Goal: Transaction & Acquisition: Purchase product/service

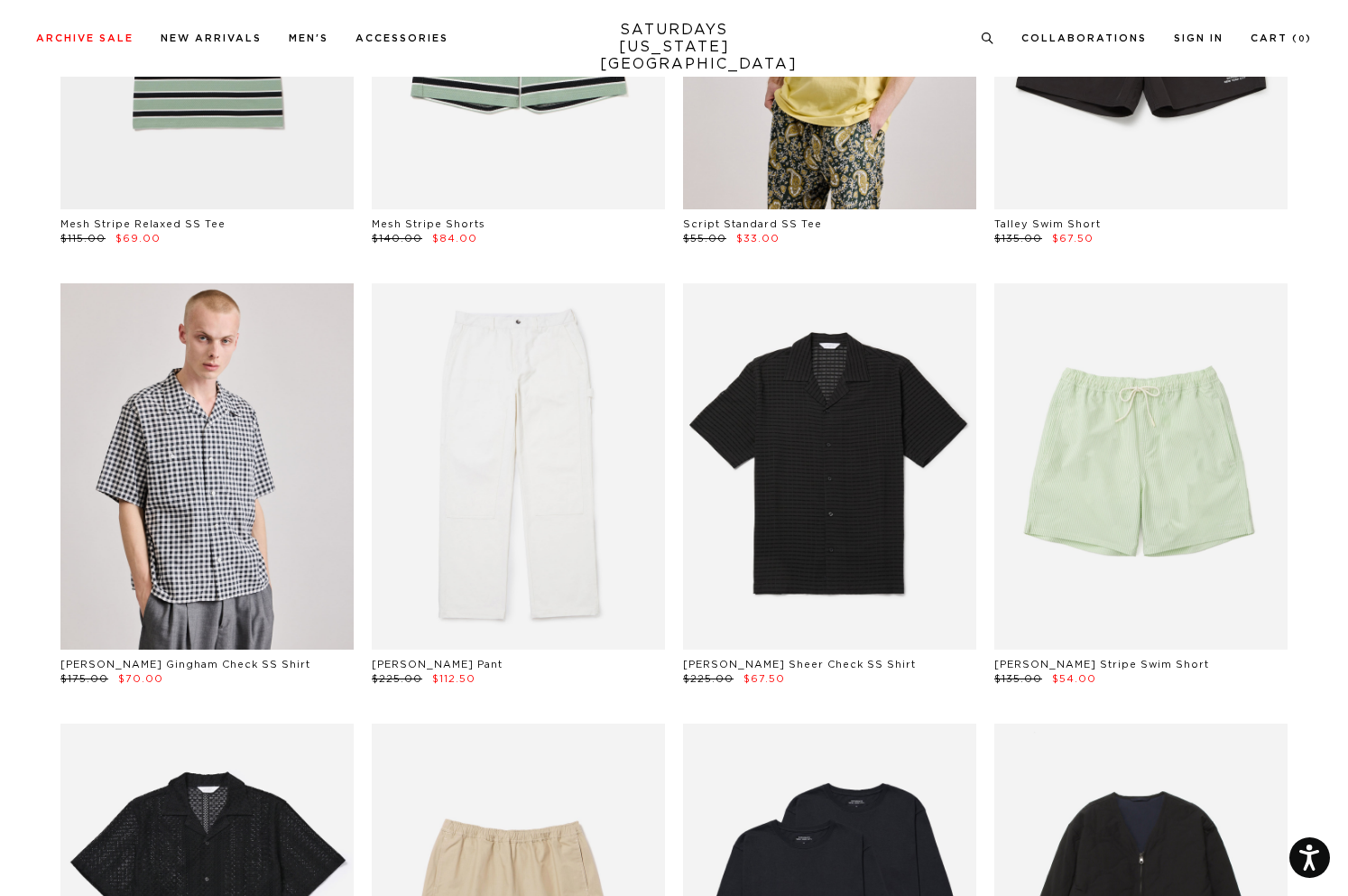
scroll to position [1290, 0]
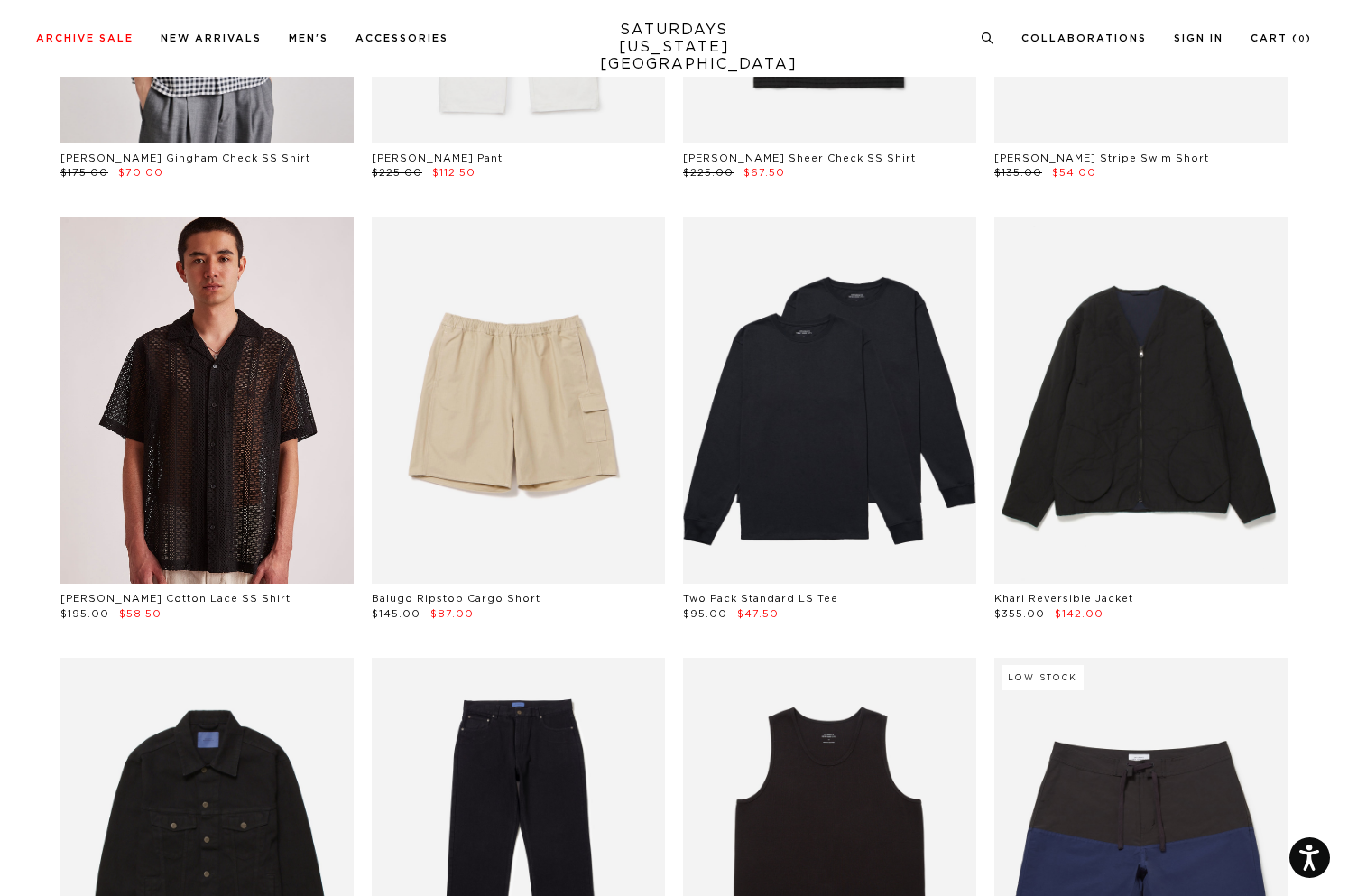
click at [264, 525] on link at bounding box center [207, 400] width 294 height 366
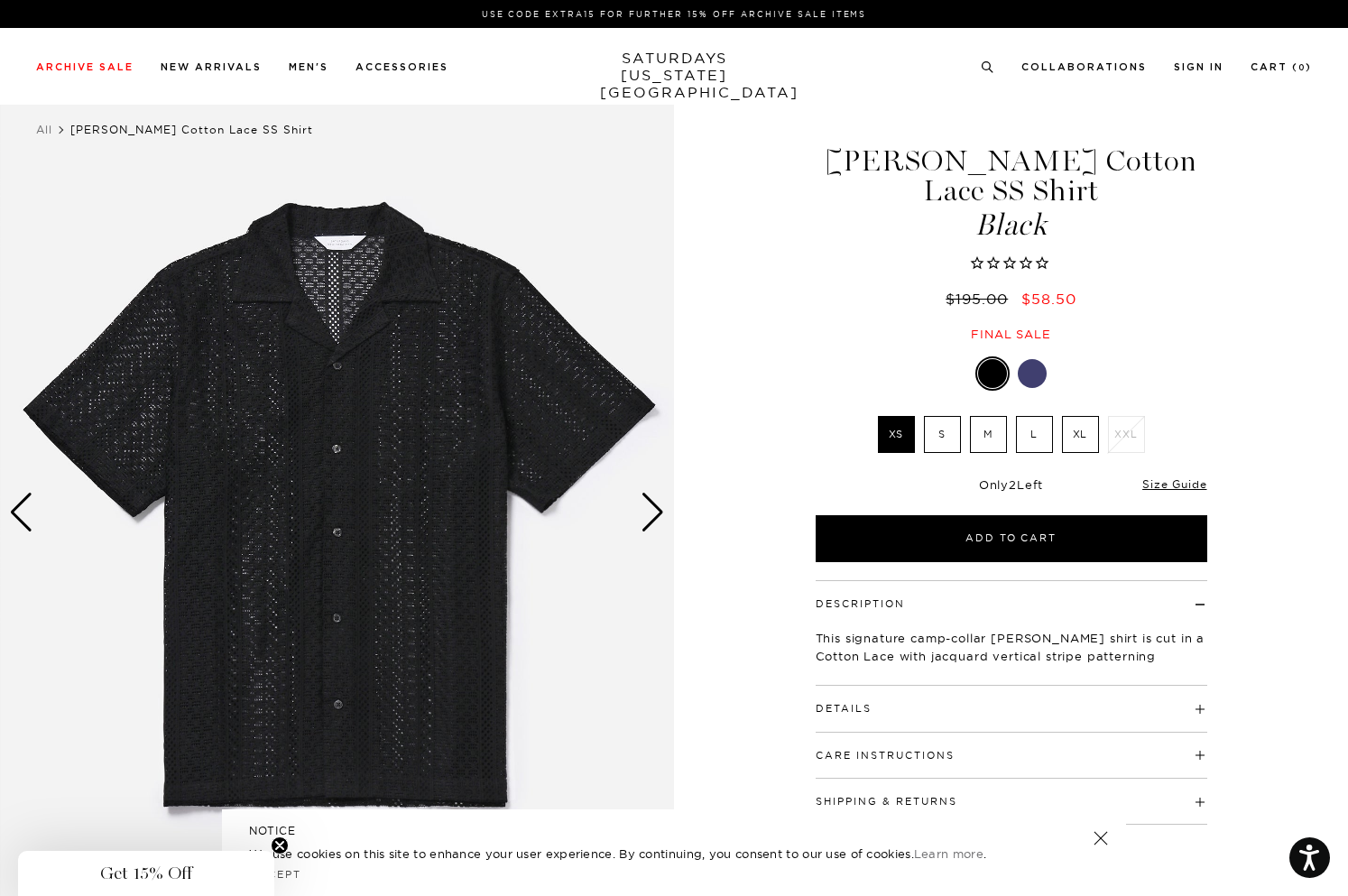
click at [653, 499] on div "Next slide" at bounding box center [653, 513] width 25 height 40
click at [652, 503] on div "Next slide" at bounding box center [653, 513] width 25 height 40
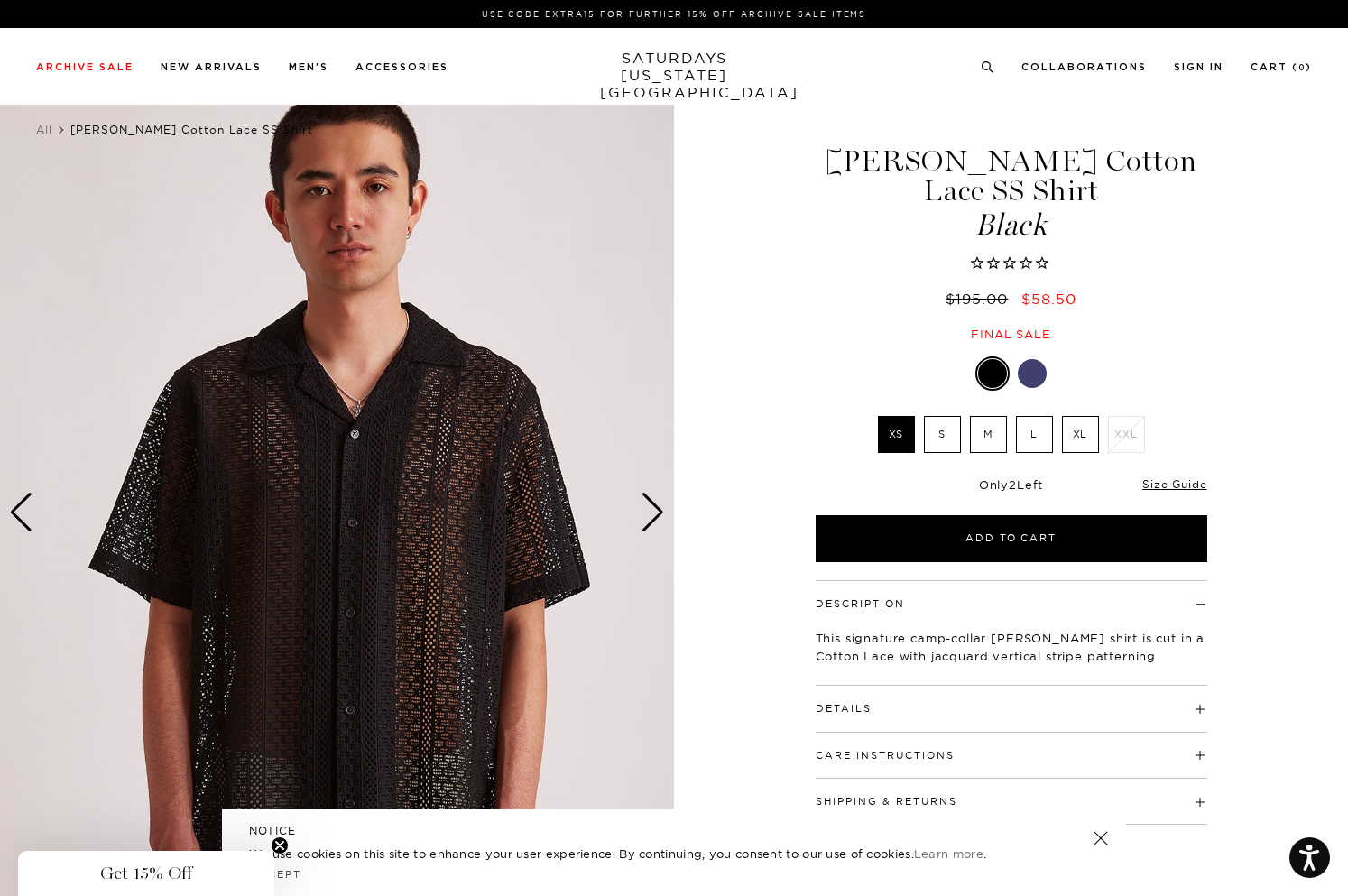
click at [652, 503] on div "Next slide" at bounding box center [653, 513] width 25 height 40
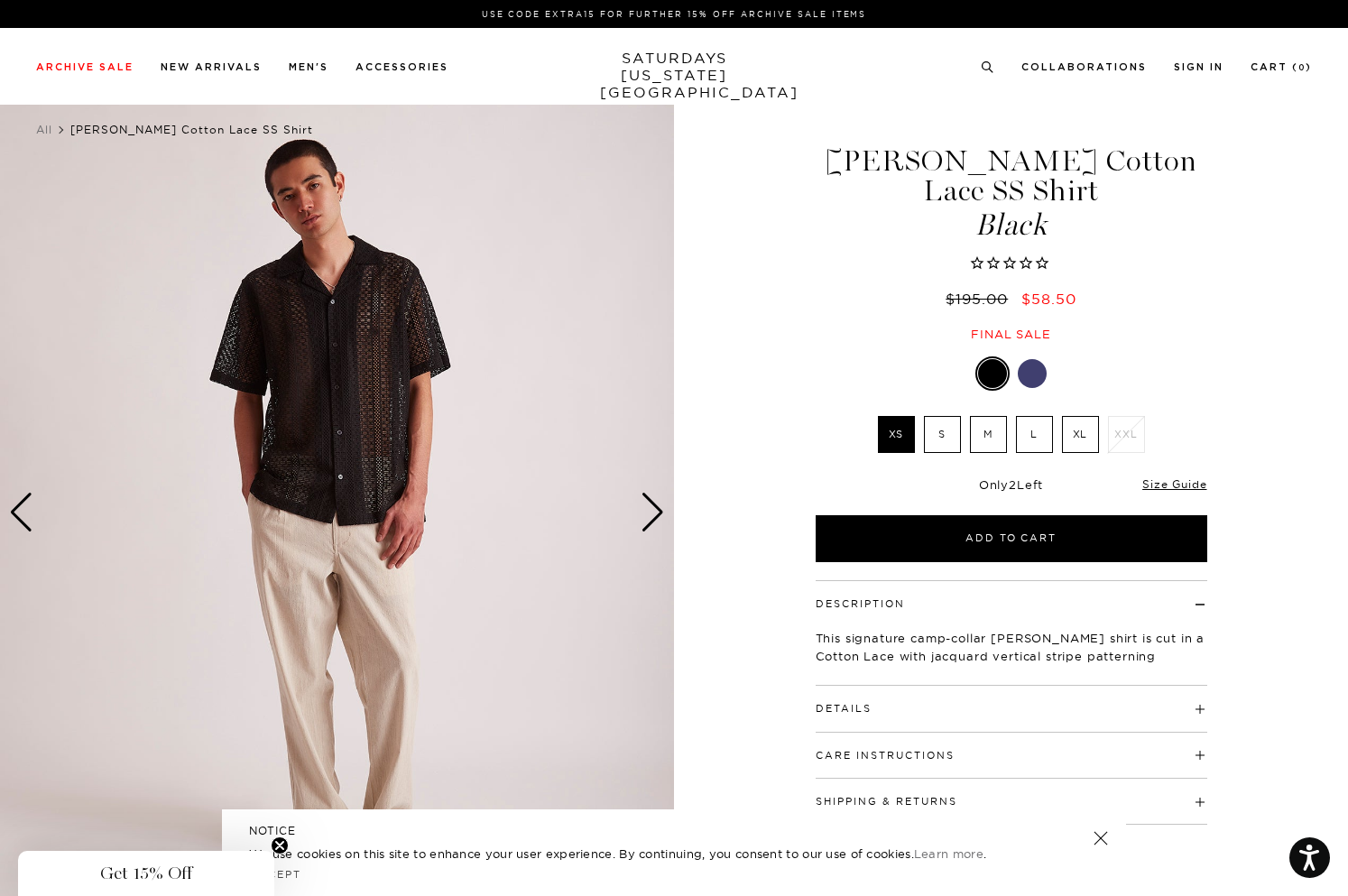
click at [652, 503] on div "Next slide" at bounding box center [653, 513] width 25 height 40
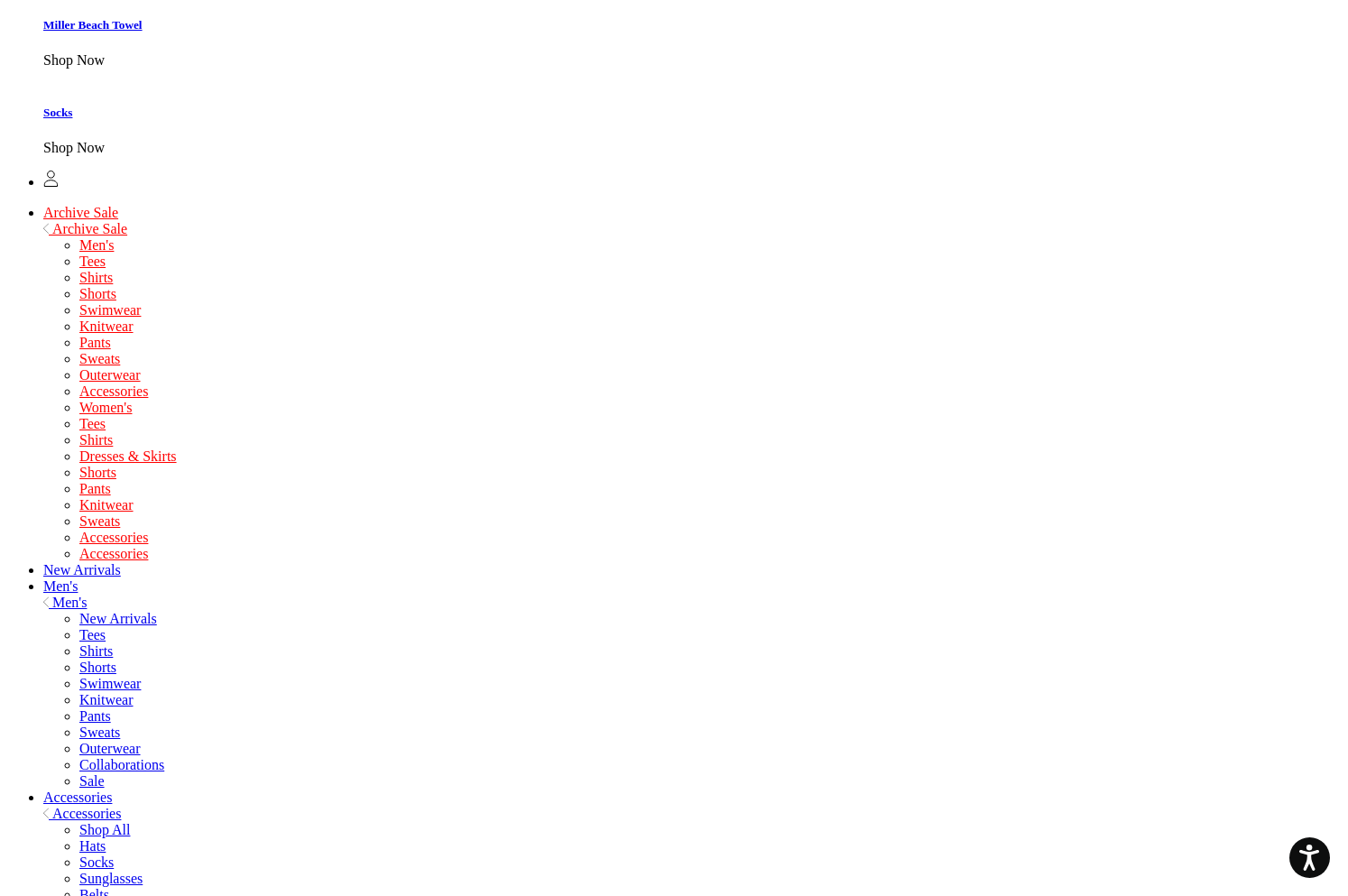
scroll to position [1828, 0]
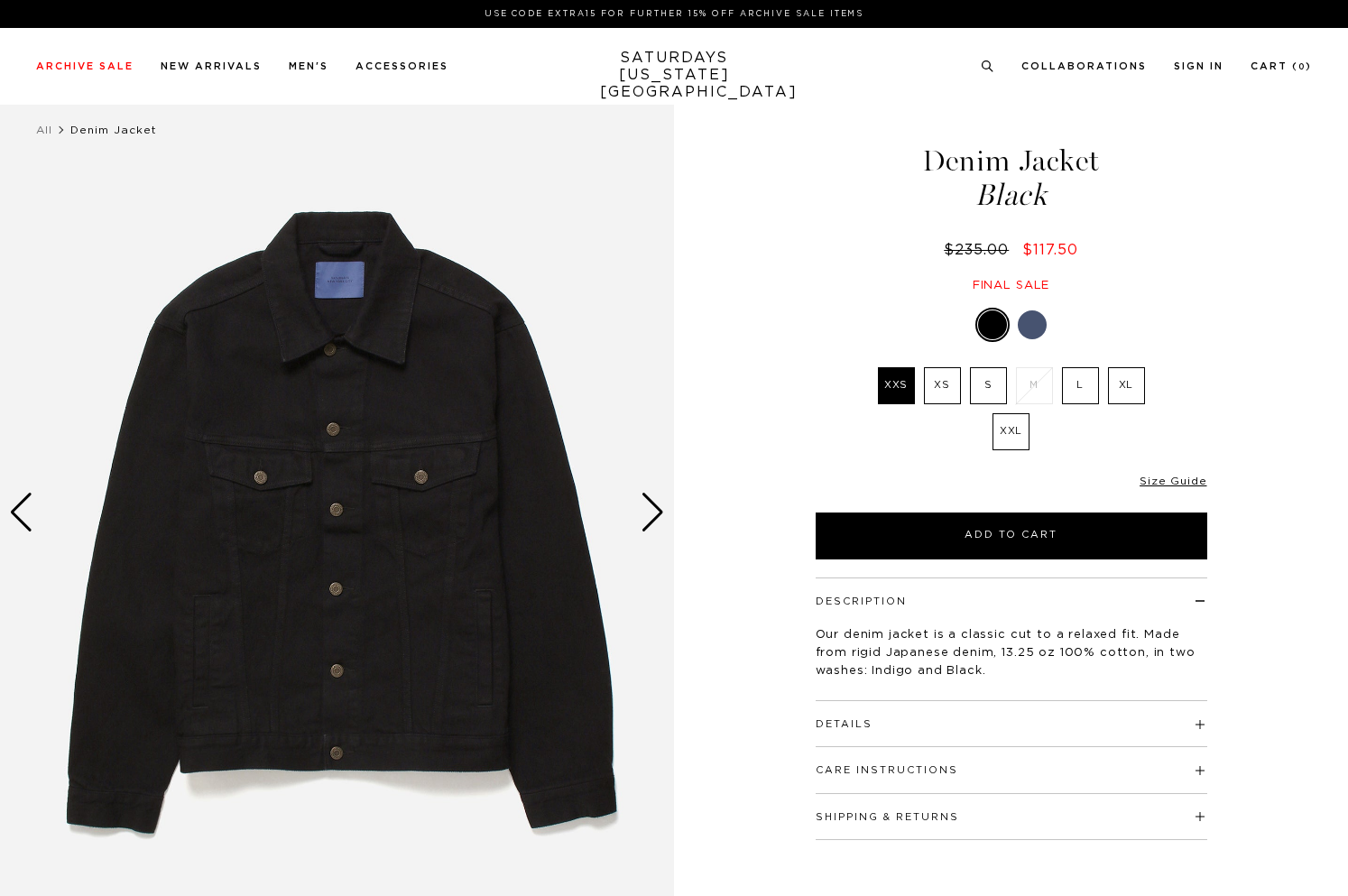
select select "recent"
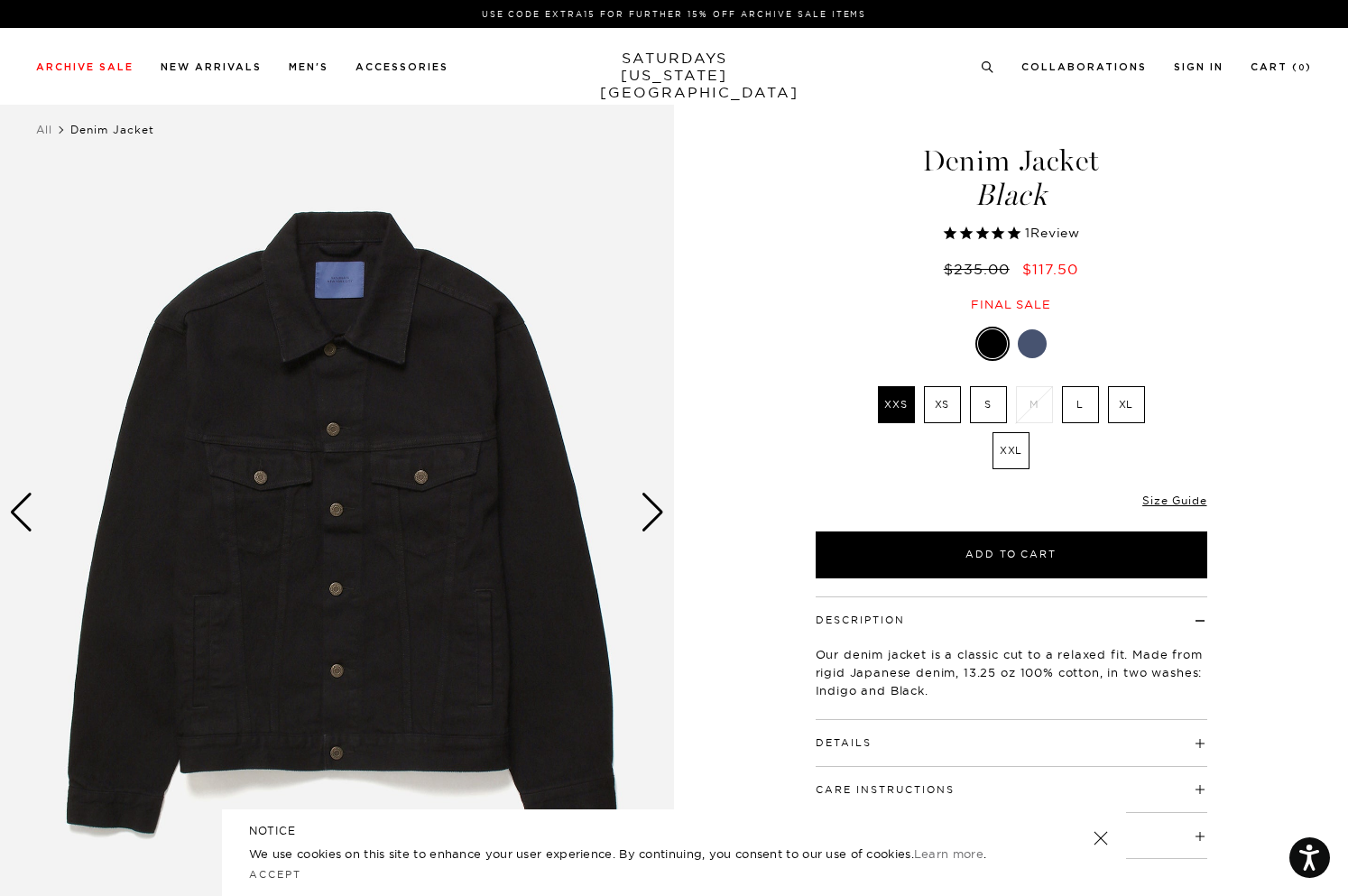
click at [654, 516] on div "Next slide" at bounding box center [653, 513] width 25 height 40
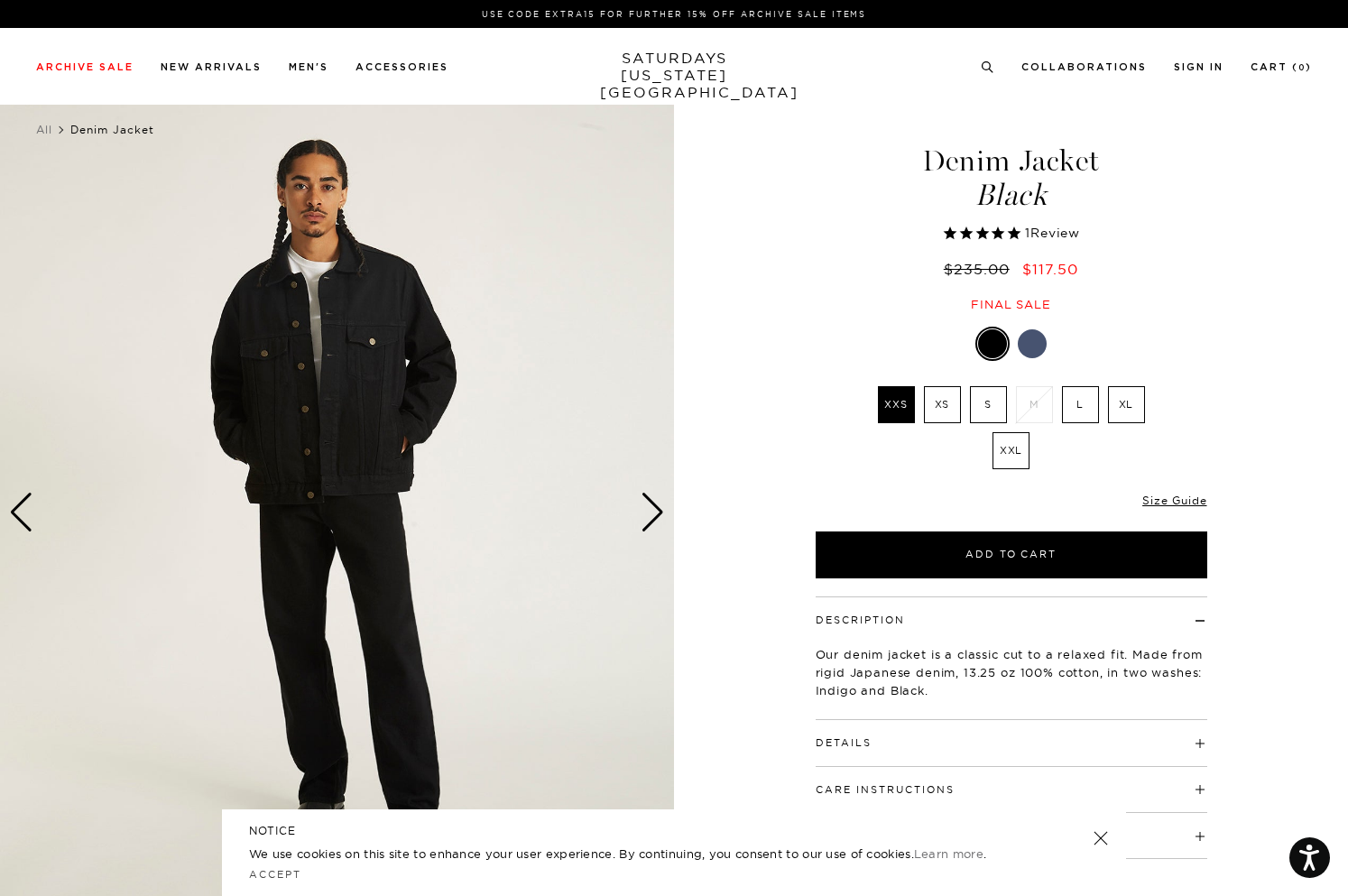
click at [654, 516] on div "Next slide" at bounding box center [653, 513] width 25 height 40
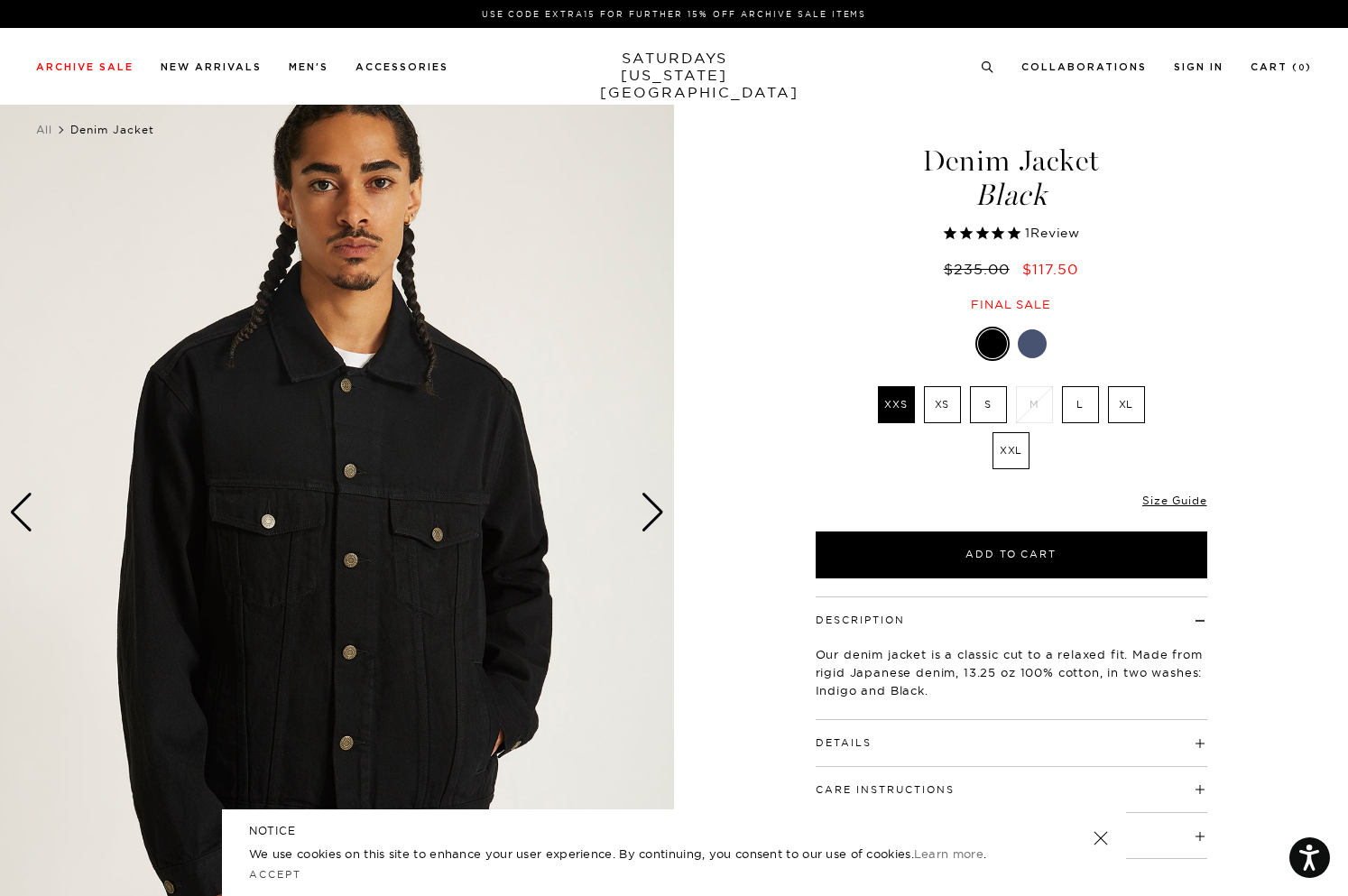
click at [654, 516] on div "Next slide" at bounding box center [653, 513] width 25 height 40
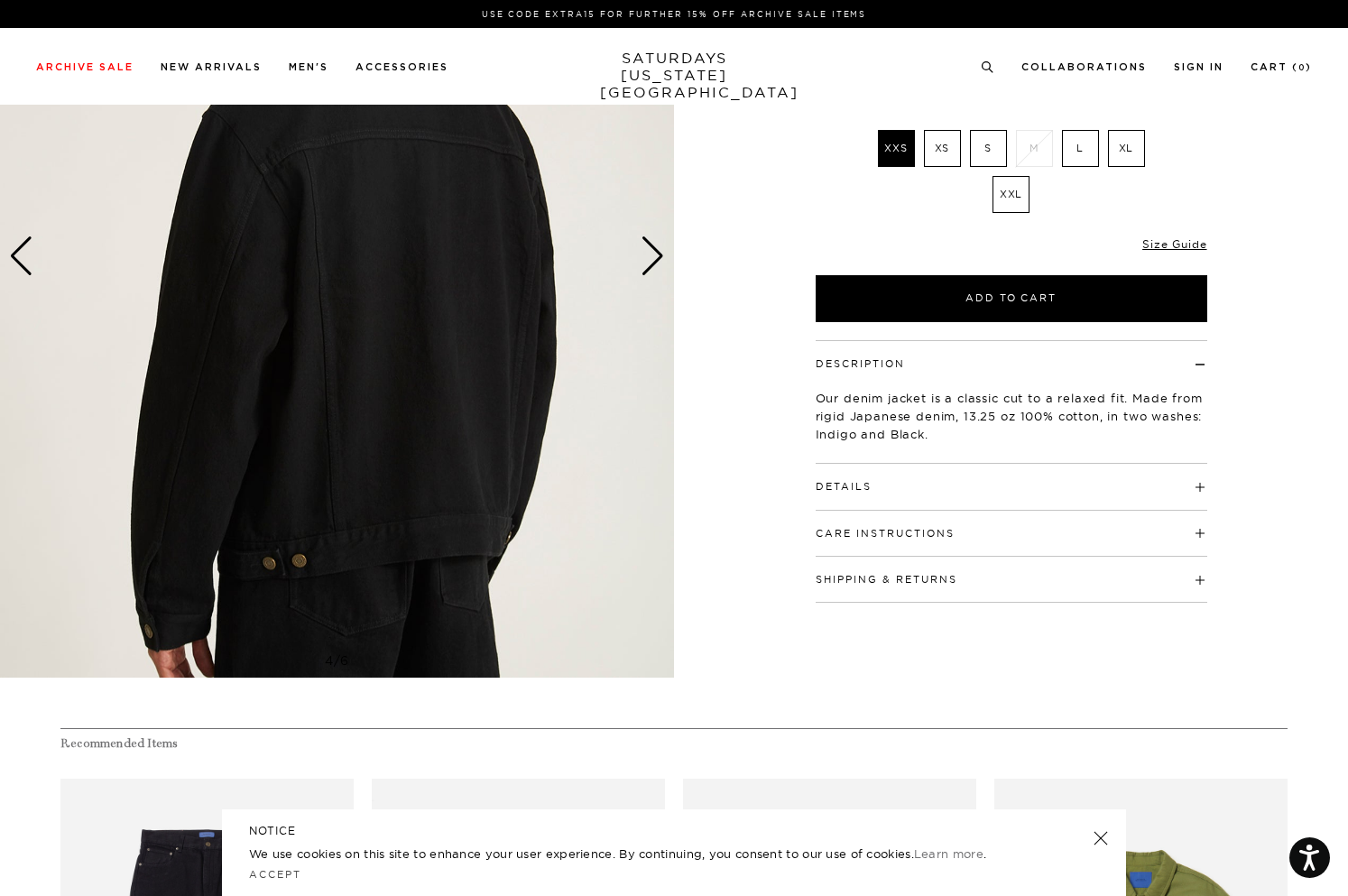
scroll to position [672, 0]
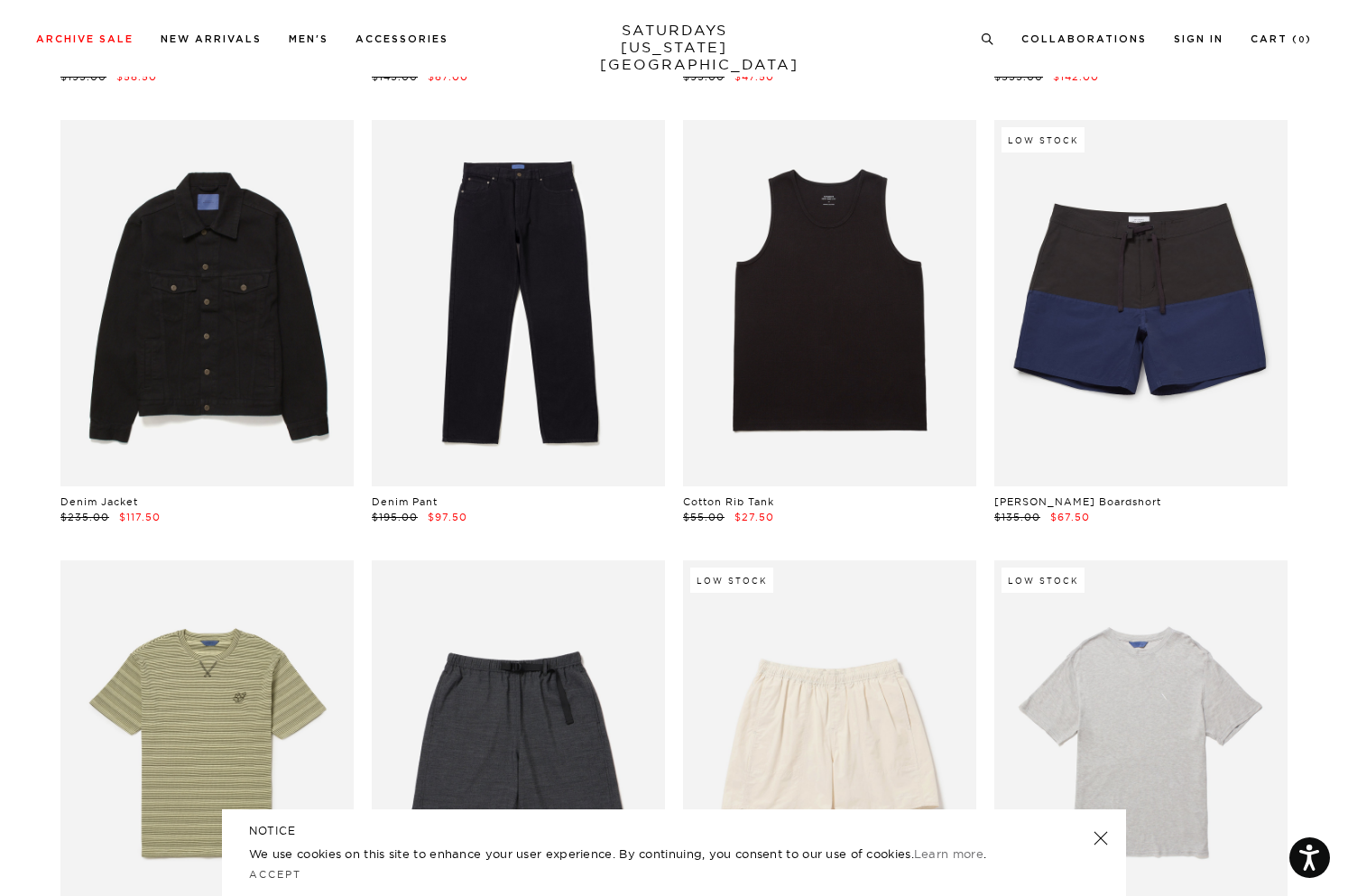
click at [673, 206] on div "Denim Pant $195.00 $97.50" at bounding box center [518, 322] width 312 height 404
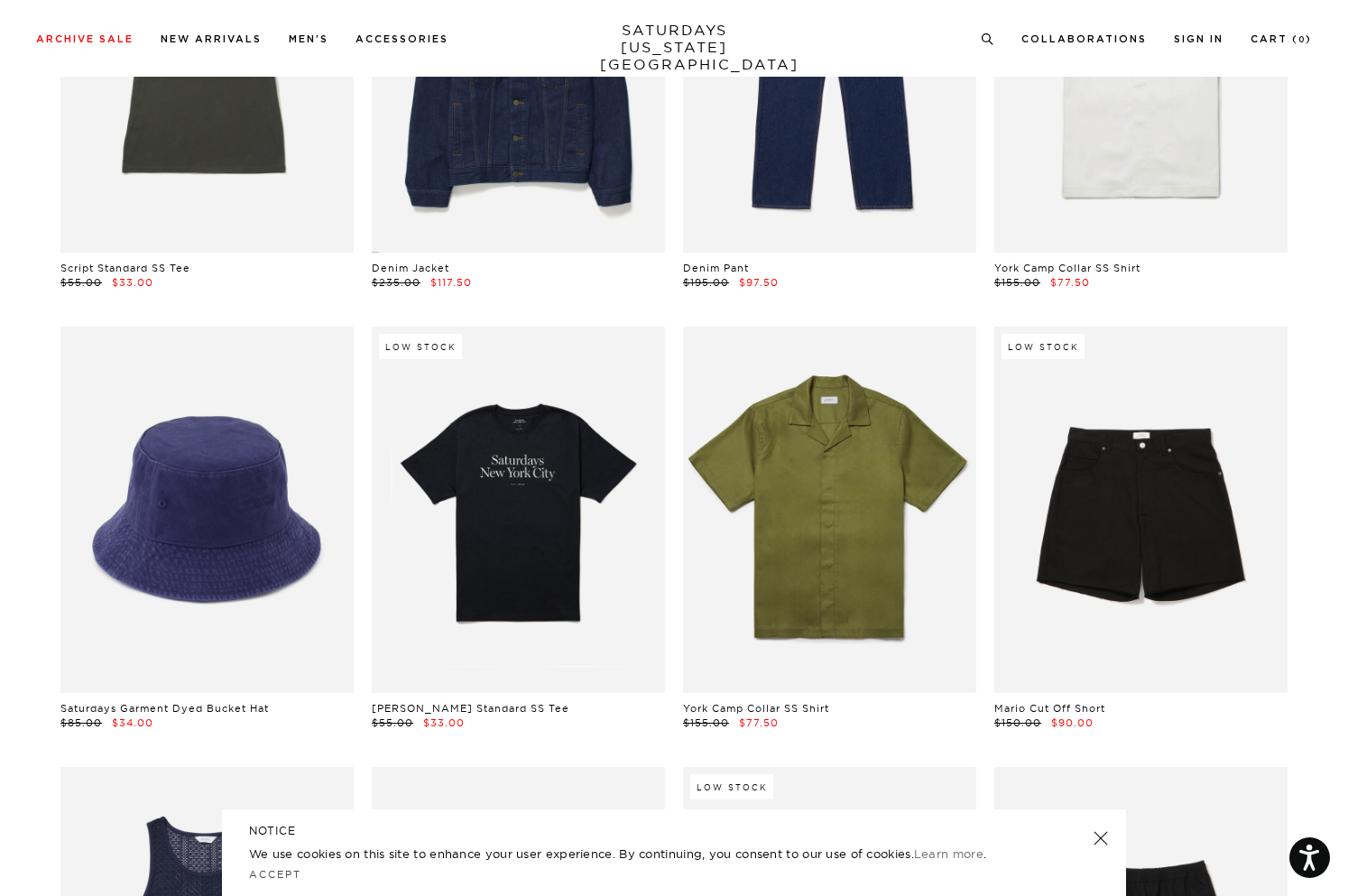
scroll to position [7989, 0]
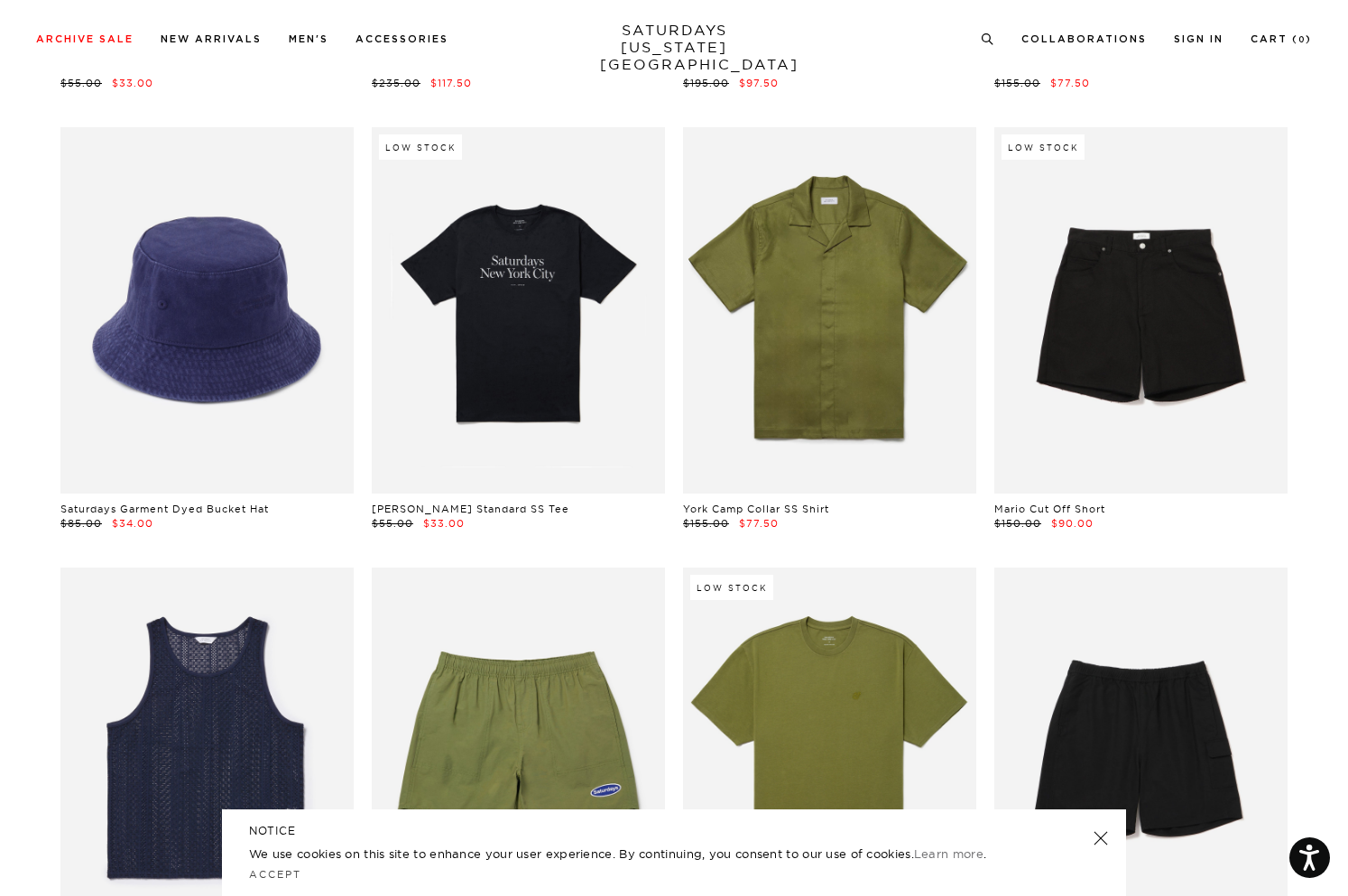
click at [360, 134] on div "Saturdays Garment Dyed Bucket Hat $85.00 $34.00" at bounding box center [207, 329] width 312 height 404
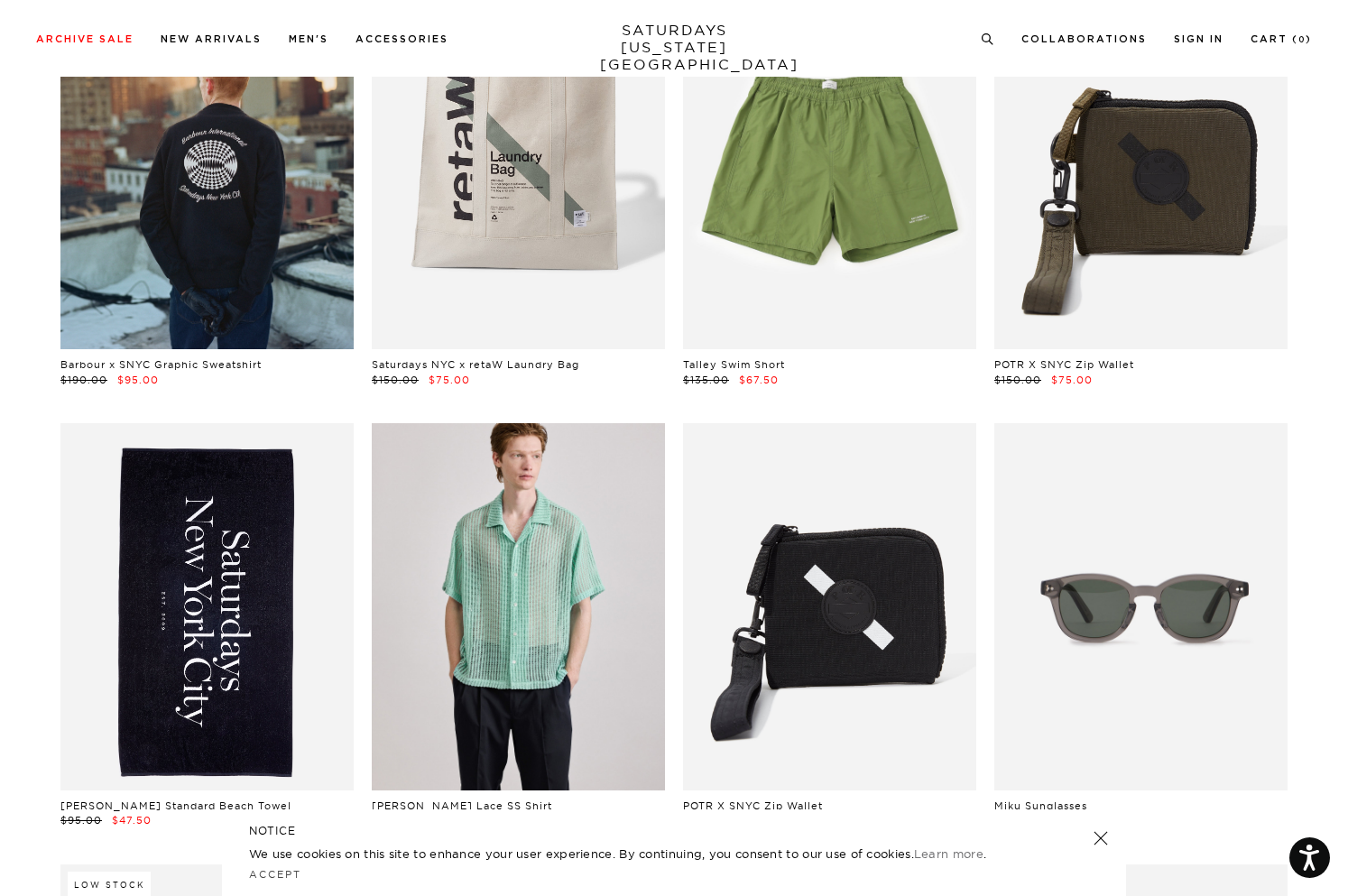
scroll to position [12921, 0]
